Goal: Task Accomplishment & Management: Complete application form

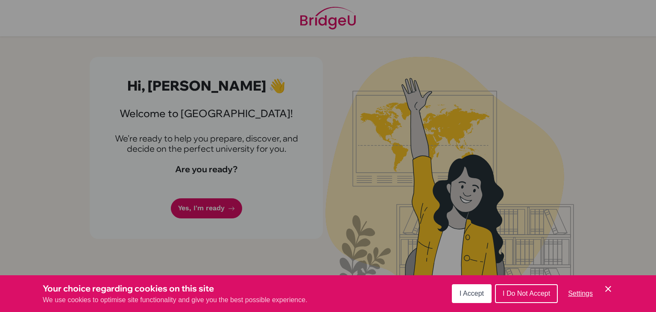
click at [468, 296] on span "I Accept" at bounding box center [472, 293] width 24 height 7
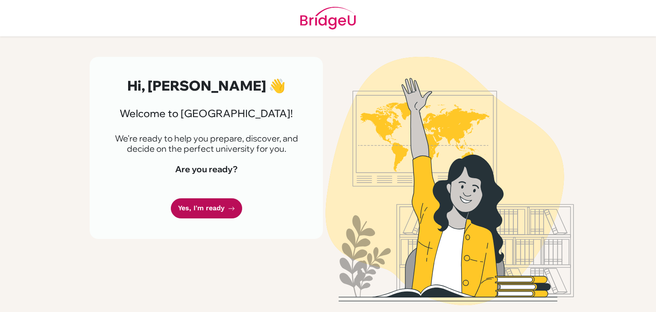
click at [216, 205] on link "Yes, I'm ready" at bounding box center [206, 208] width 71 height 20
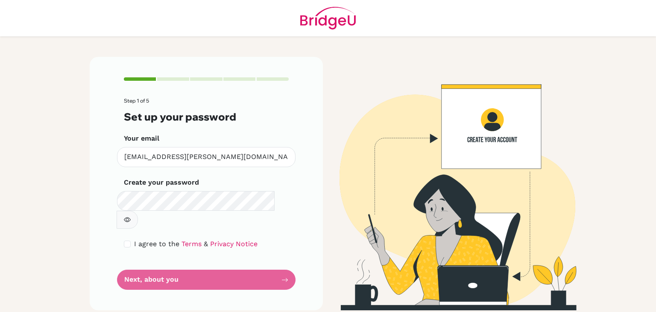
click at [138, 216] on form "Step 1 of 5 Set up your password Your email [EMAIL_ADDRESS][PERSON_NAME][DOMAIN…" at bounding box center [206, 194] width 165 height 192
click at [133, 219] on form "Step 1 of 5 Set up your password Your email [EMAIL_ADDRESS][PERSON_NAME][DOMAIN…" at bounding box center [206, 194] width 165 height 192
click at [129, 241] on input "checkbox" at bounding box center [127, 244] width 7 height 7
checkbox input "true"
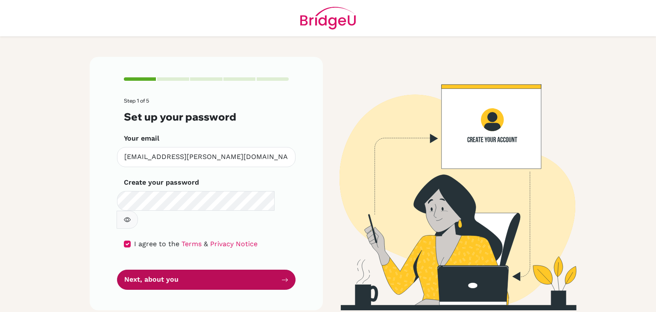
click at [162, 270] on button "Next, about you" at bounding box center [206, 280] width 179 height 20
